Goal: Task Accomplishment & Management: Manage account settings

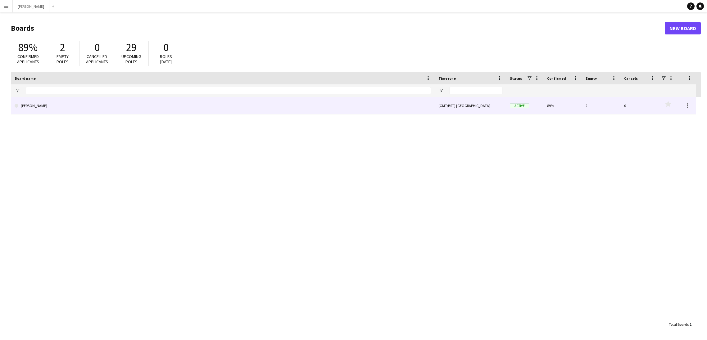
click at [101, 112] on link "[PERSON_NAME]" at bounding box center [223, 105] width 416 height 17
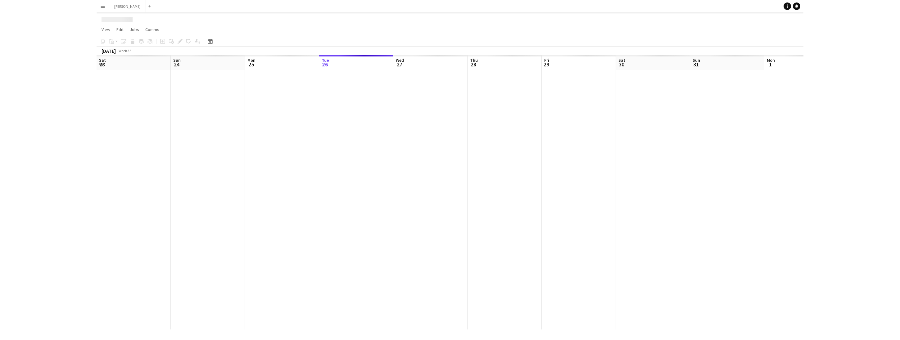
scroll to position [0, 148]
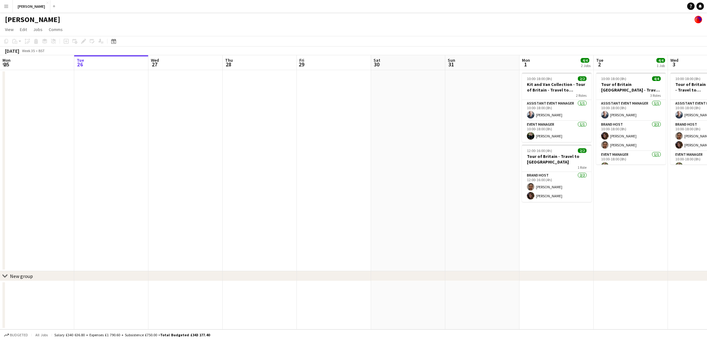
click at [701, 212] on app-date-cell "10:00-18:00 (8h) 4/4 Tour of Britain Stowmarket - Travel to Ampthill 3 Roles As…" at bounding box center [705, 170] width 74 height 201
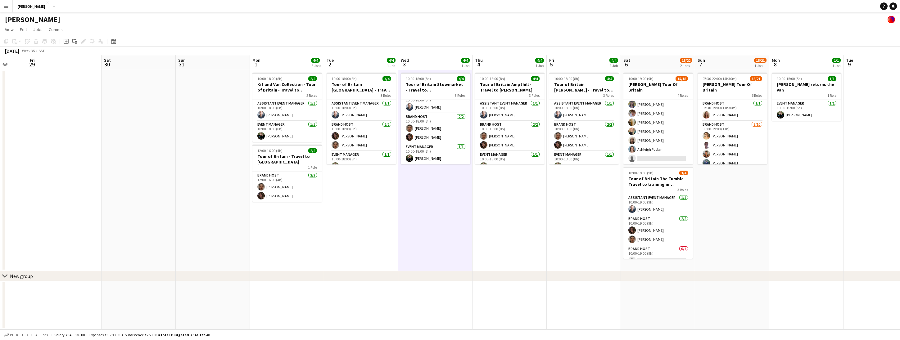
scroll to position [140, 0]
click at [653, 150] on app-card-role "Brand Host 13/15 11:00-19:00 (8h) Katie Labey Scarlett Fatchett Chelsea Riddoch…" at bounding box center [659, 96] width 70 height 147
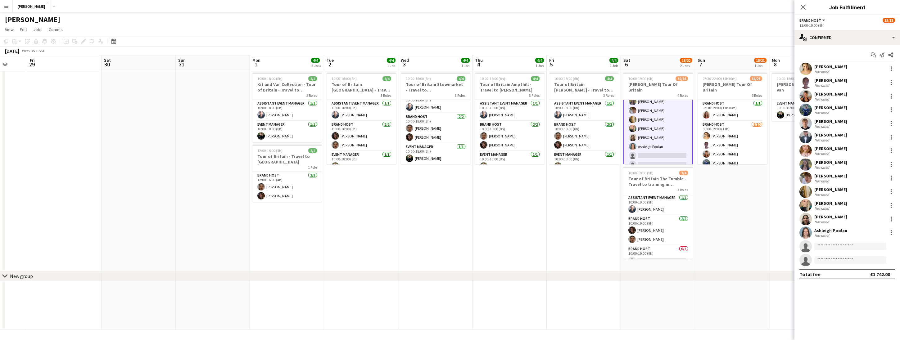
scroll to position [141, 0]
click at [707, 244] on input at bounding box center [851, 246] width 72 height 7
type input "****"
click at [707, 259] on span "[EMAIL_ADDRESS][DOMAIN_NAME]" at bounding box center [851, 260] width 62 height 5
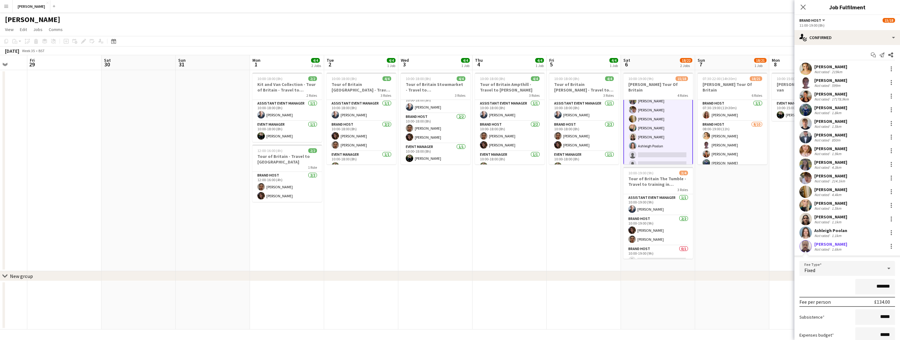
scroll to position [67, 0]
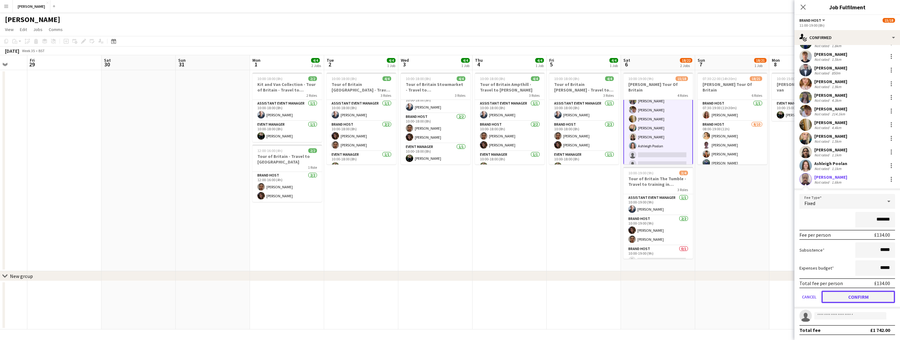
click at [707, 300] on button "Confirm" at bounding box center [859, 297] width 74 height 12
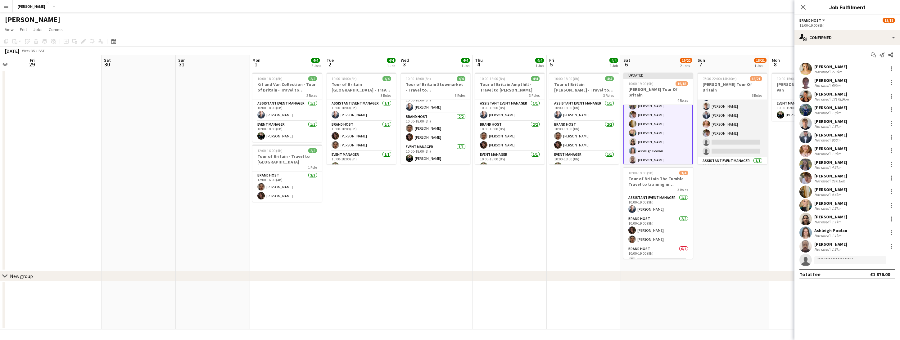
scroll to position [66, 0]
click at [707, 134] on app-card-role "Brand Host 8/10 08:00-19:00 (11h) Katie Labey Scarlett Fatchett Chelsea Riddoch…" at bounding box center [733, 106] width 70 height 102
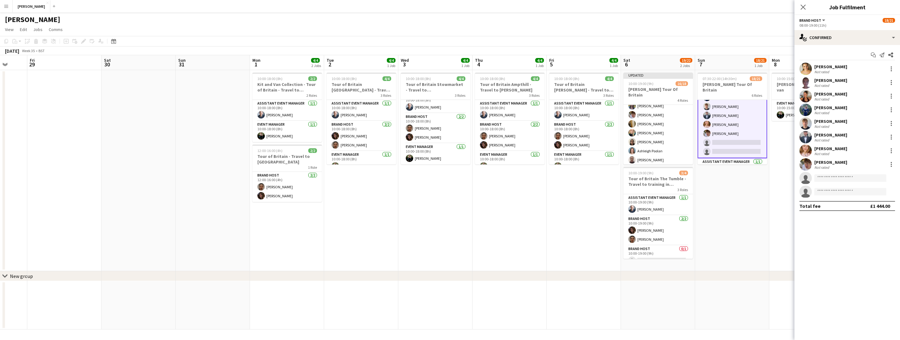
scroll to position [67, 0]
click at [707, 177] on input at bounding box center [851, 178] width 72 height 7
type input "****"
click at [707, 188] on span "[PERSON_NAME]" at bounding box center [838, 186] width 36 height 5
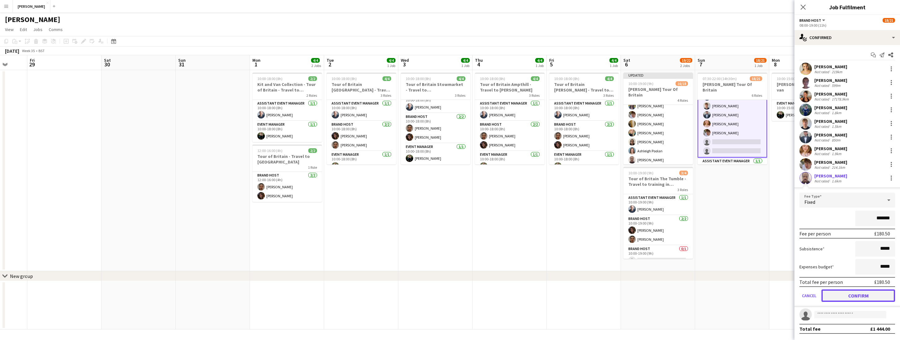
click at [707, 297] on button "Confirm" at bounding box center [859, 296] width 74 height 12
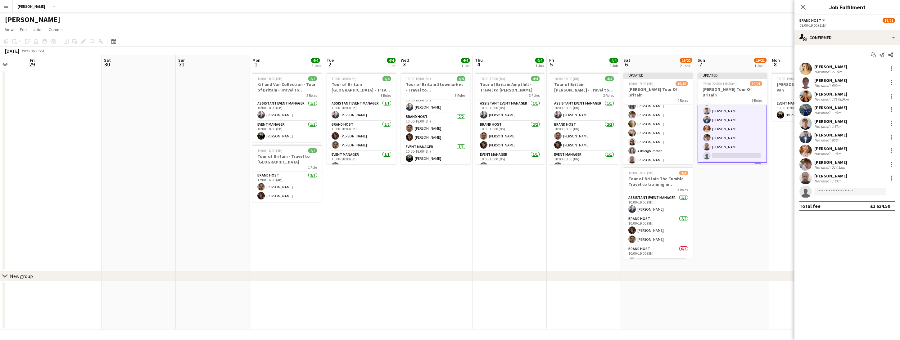
click at [707, 239] on app-date-cell "Updated 07:30-22:00 (14h30m) 19/21 Lloyd's Tour Of Britain 6 Roles Brand Host 1…" at bounding box center [732, 170] width 74 height 201
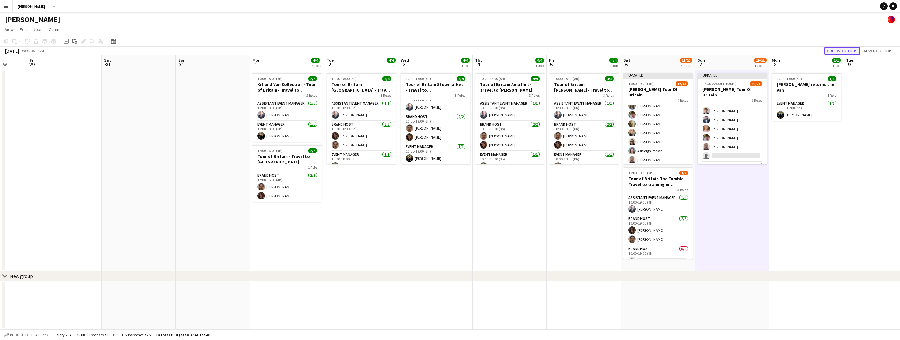
click at [707, 51] on button "Publish 2 jobs" at bounding box center [843, 51] width 36 height 8
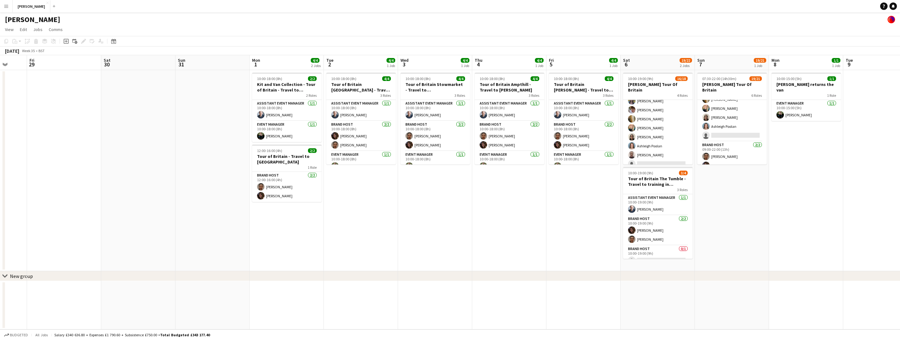
scroll to position [192, 0]
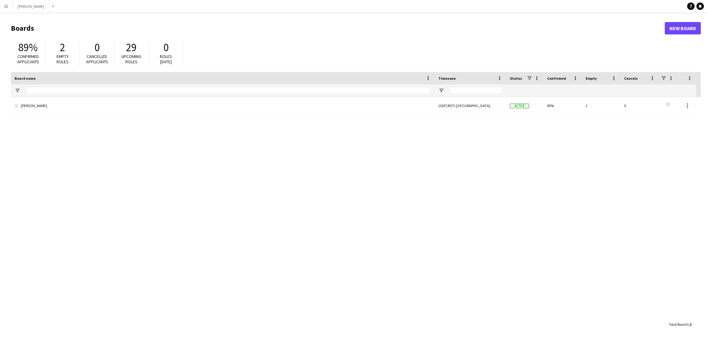
click at [5, 7] on app-icon "Menu" at bounding box center [6, 6] width 5 height 5
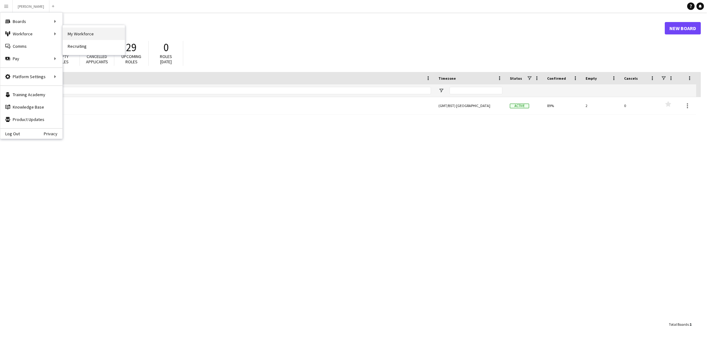
click at [91, 35] on link "My Workforce" at bounding box center [94, 34] width 62 height 12
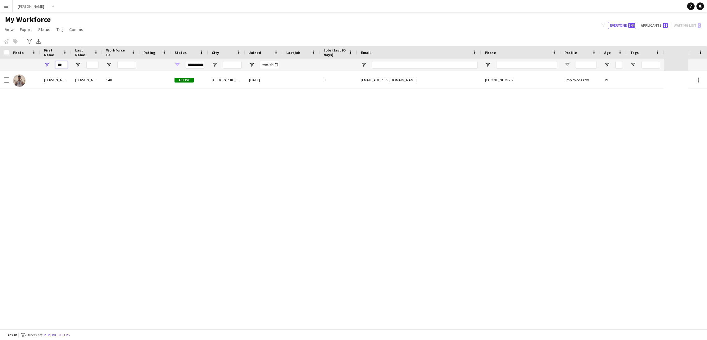
click at [64, 64] on input "***" at bounding box center [61, 64] width 12 height 7
type input "*"
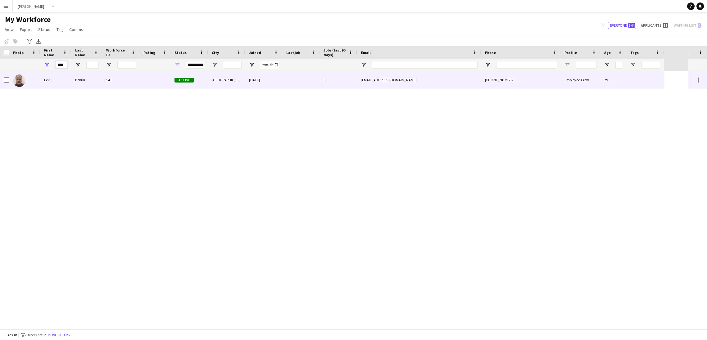
type input "****"
click at [60, 83] on div "Levi" at bounding box center [55, 79] width 31 height 17
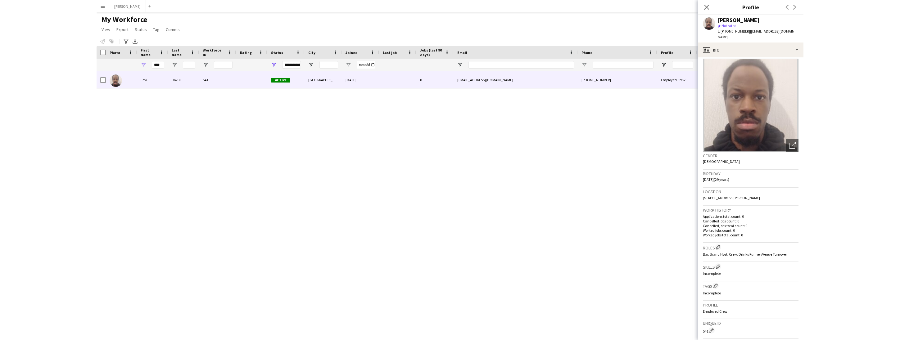
scroll to position [107, 0]
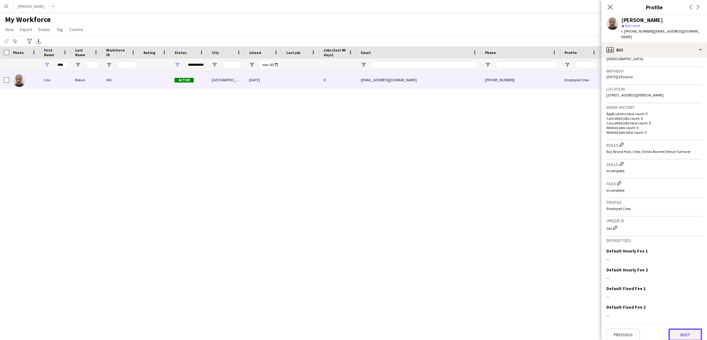
click at [683, 329] on button "Next" at bounding box center [686, 335] width 34 height 12
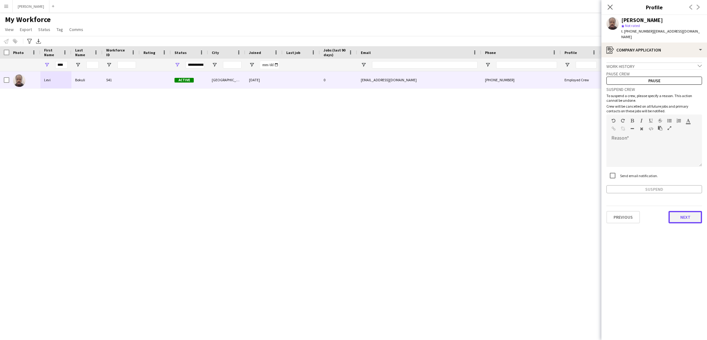
click at [686, 215] on button "Next" at bounding box center [686, 217] width 34 height 12
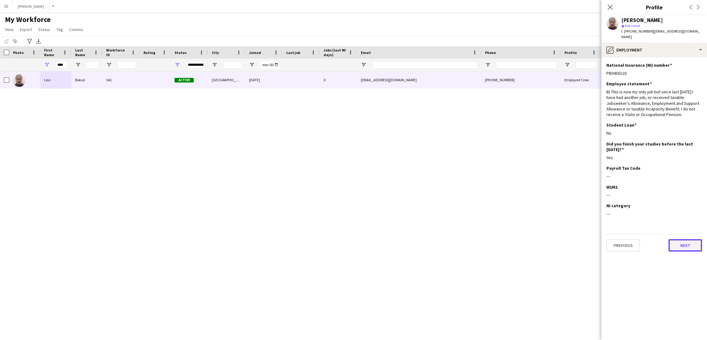
click at [680, 239] on button "Next" at bounding box center [686, 245] width 34 height 12
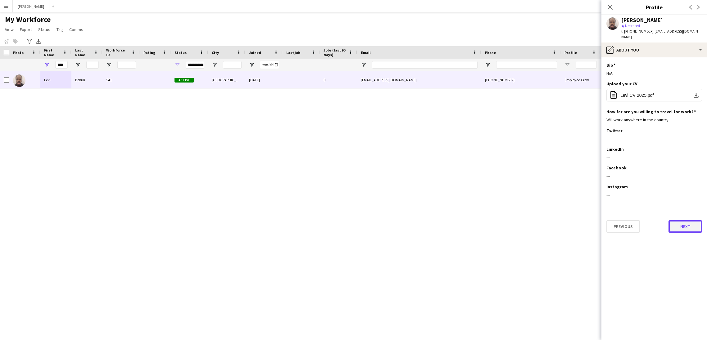
click at [679, 221] on button "Next" at bounding box center [686, 227] width 34 height 12
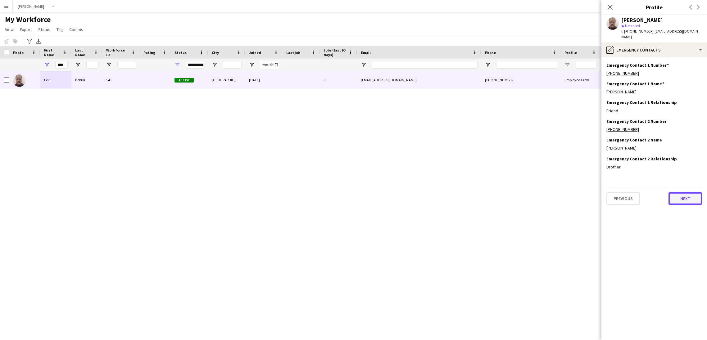
click at [677, 194] on button "Next" at bounding box center [686, 199] width 34 height 12
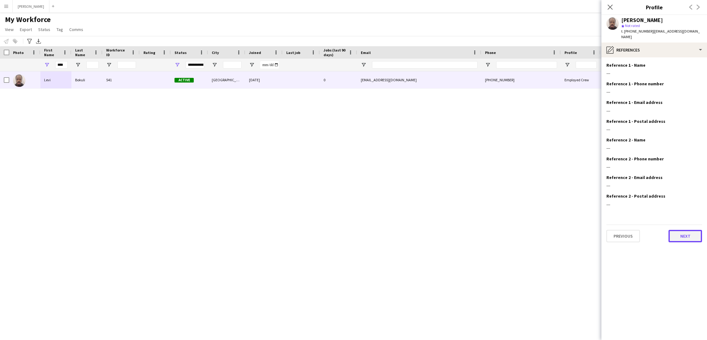
click at [679, 230] on button "Next" at bounding box center [686, 236] width 34 height 12
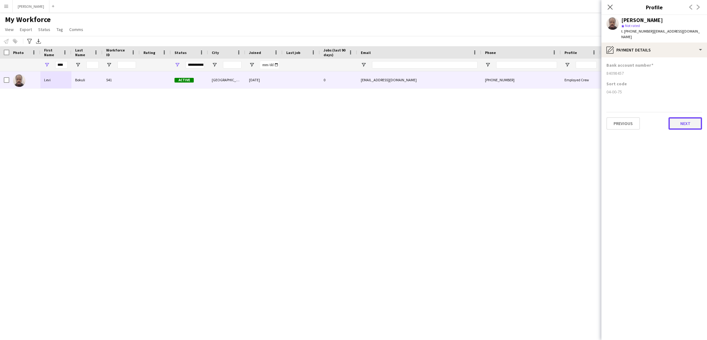
click at [688, 121] on button "Next" at bounding box center [686, 123] width 34 height 12
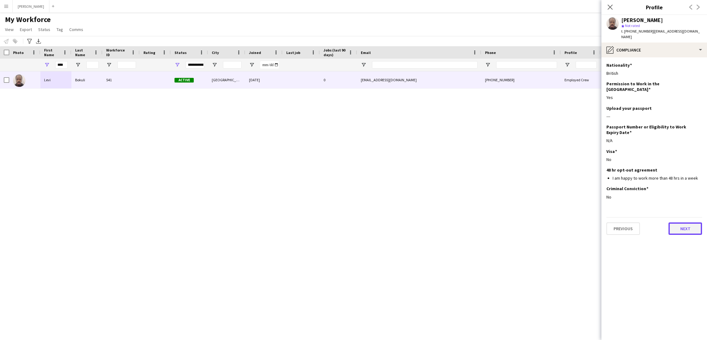
click at [685, 223] on button "Next" at bounding box center [686, 229] width 34 height 12
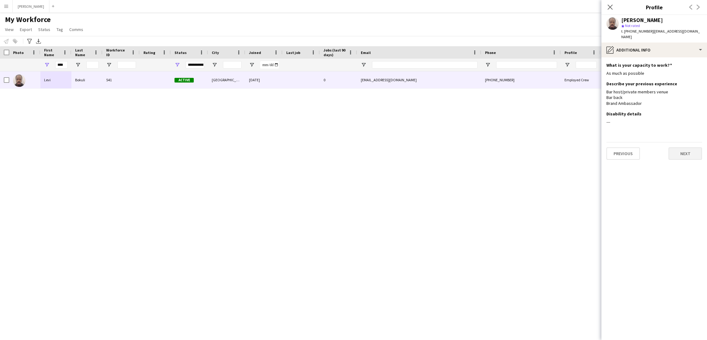
click at [682, 151] on button "Next" at bounding box center [686, 154] width 34 height 12
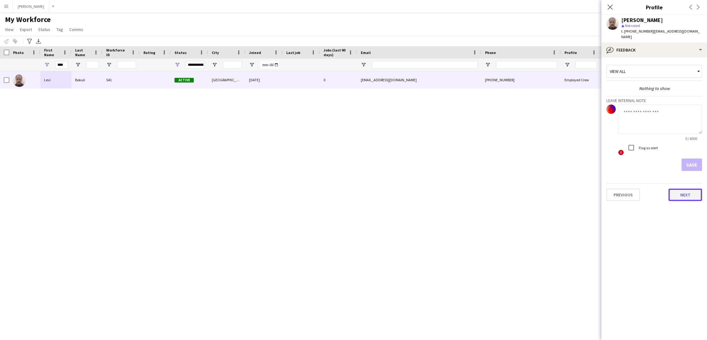
click at [687, 193] on button "Next" at bounding box center [686, 195] width 34 height 12
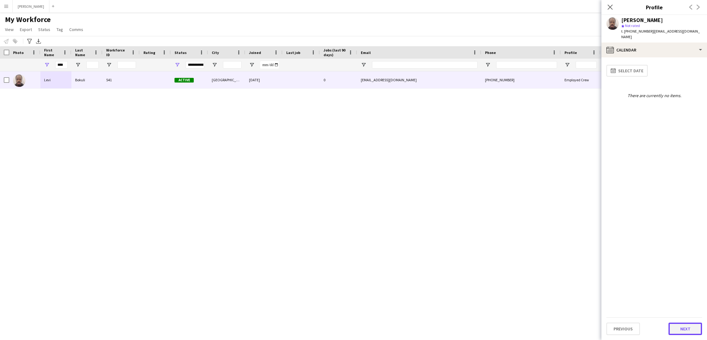
click at [684, 332] on button "Next" at bounding box center [686, 329] width 34 height 12
